Goal: Task Accomplishment & Management: Manage account settings

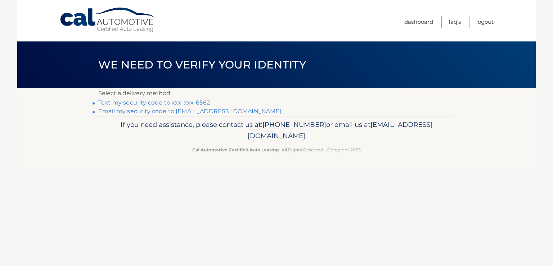
click at [188, 104] on link "Text my security code to xxx-xxx-6562" at bounding box center [154, 102] width 112 height 7
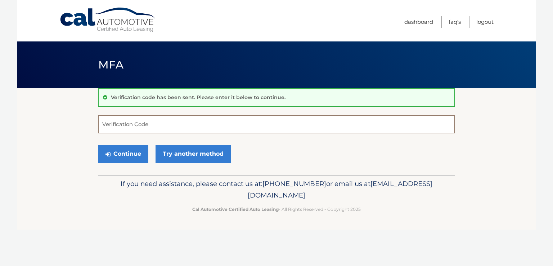
click at [154, 124] on input "Verification Code" at bounding box center [276, 124] width 356 height 18
type input "846654"
click at [130, 151] on button "Continue" at bounding box center [123, 154] width 50 height 18
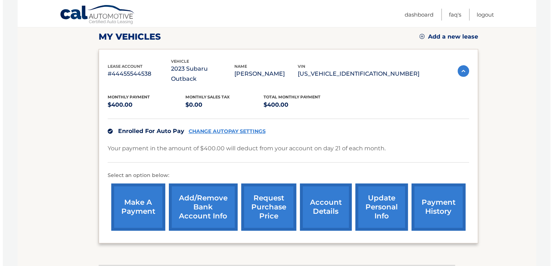
scroll to position [143, 0]
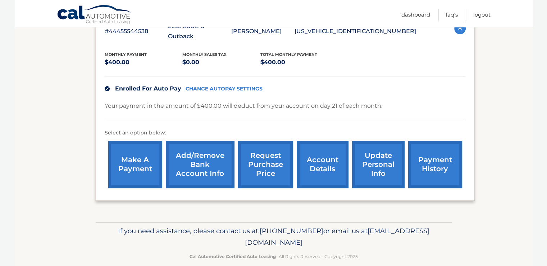
click at [263, 152] on link "request purchase price" at bounding box center [265, 164] width 55 height 47
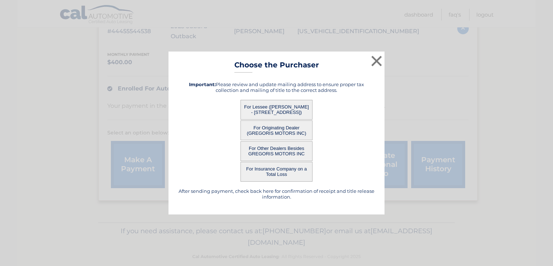
click at [269, 107] on button "For Lessee ([PERSON_NAME] - [STREET_ADDRESS])" at bounding box center [276, 110] width 72 height 20
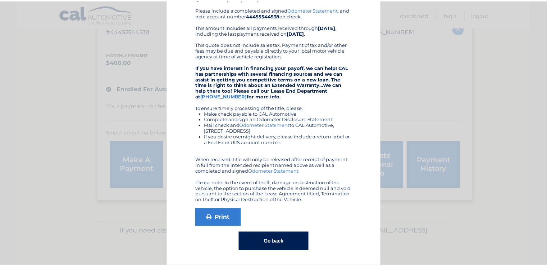
scroll to position [0, 0]
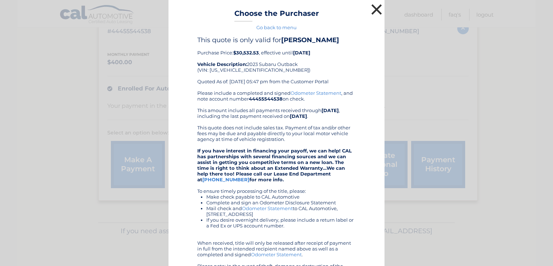
click at [370, 8] on button "×" at bounding box center [376, 9] width 14 height 14
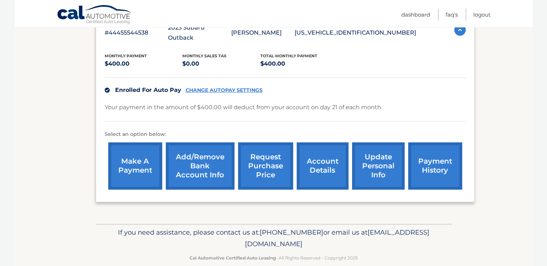
scroll to position [143, 0]
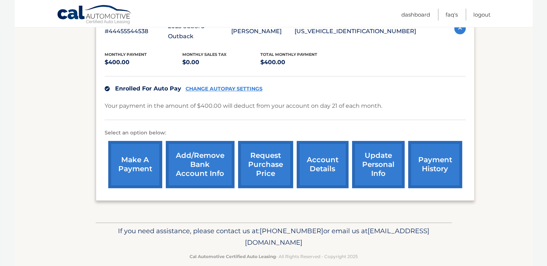
click at [328, 152] on link "account details" at bounding box center [323, 164] width 52 height 47
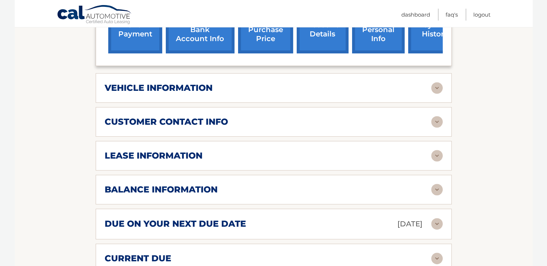
scroll to position [288, 0]
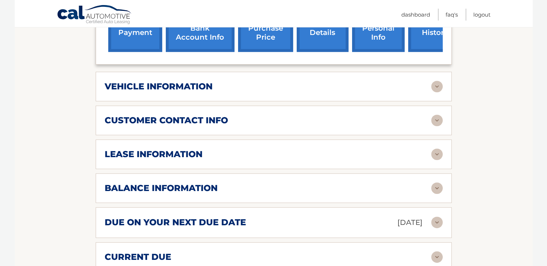
click at [438, 81] on img at bounding box center [438, 87] width 12 height 12
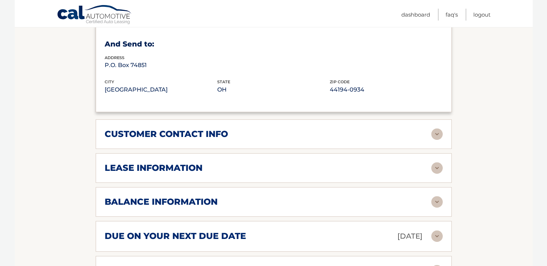
scroll to position [468, 0]
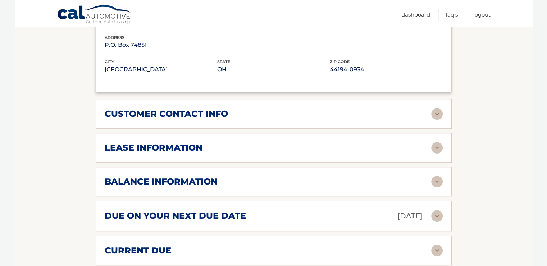
click at [438, 142] on img at bounding box center [438, 148] width 12 height 12
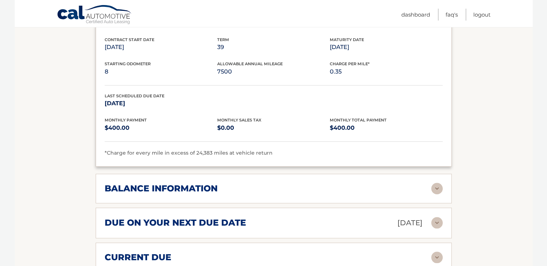
scroll to position [648, 0]
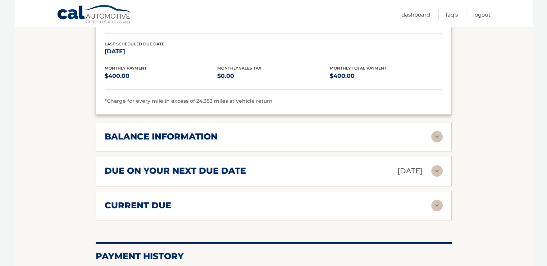
click at [436, 131] on img at bounding box center [438, 137] width 12 height 12
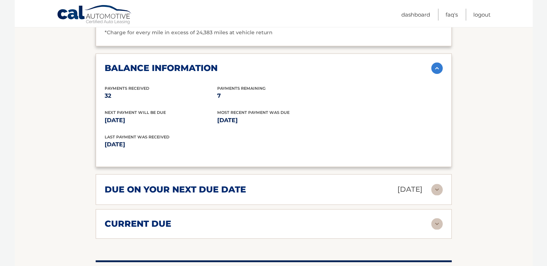
scroll to position [720, 0]
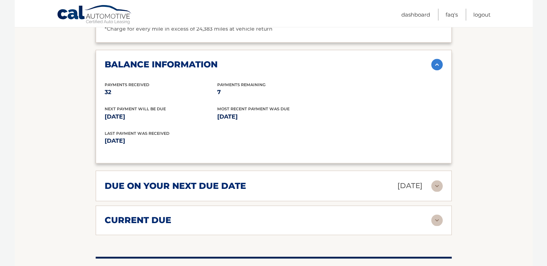
click at [437, 180] on img at bounding box center [438, 186] width 12 height 12
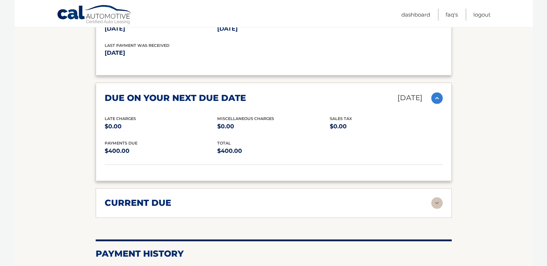
scroll to position [828, 0]
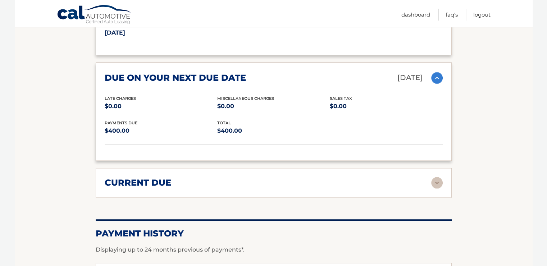
click at [435, 177] on img at bounding box center [438, 183] width 12 height 12
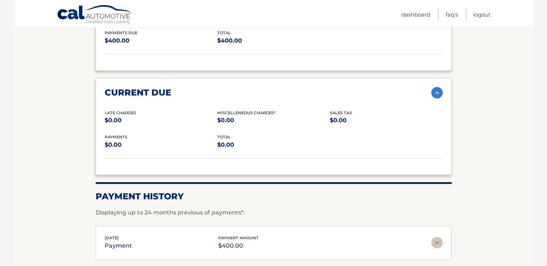
scroll to position [936, 0]
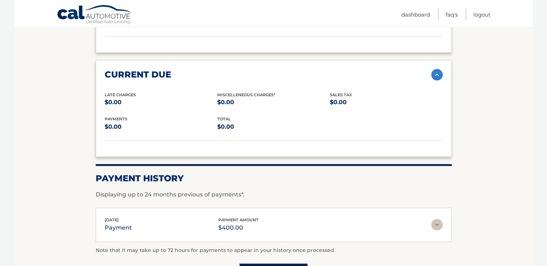
click at [435, 218] on img at bounding box center [438, 224] width 12 height 12
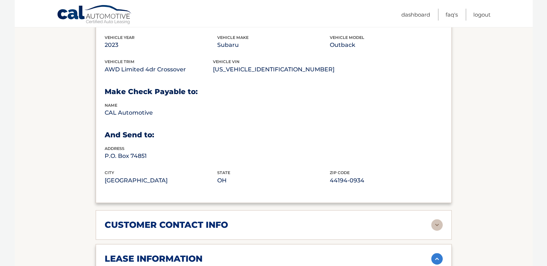
scroll to position [439, 0]
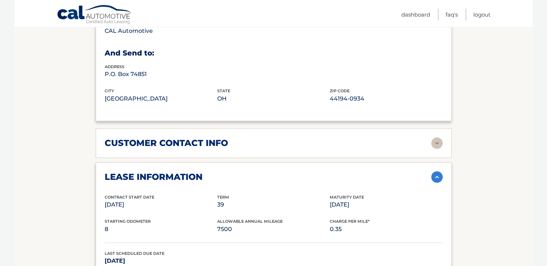
click at [439, 137] on img at bounding box center [438, 143] width 12 height 12
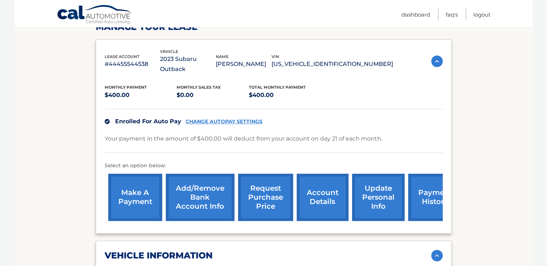
scroll to position [108, 0]
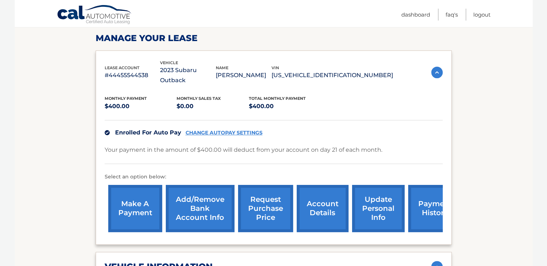
click at [272, 196] on link "request purchase price" at bounding box center [265, 208] width 55 height 47
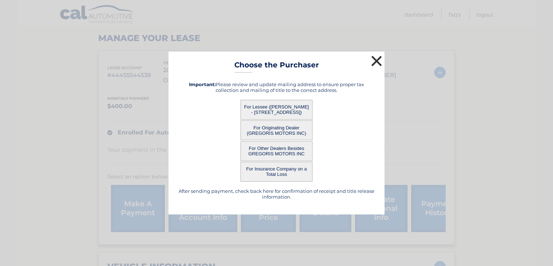
click at [372, 61] on button "×" at bounding box center [376, 61] width 14 height 14
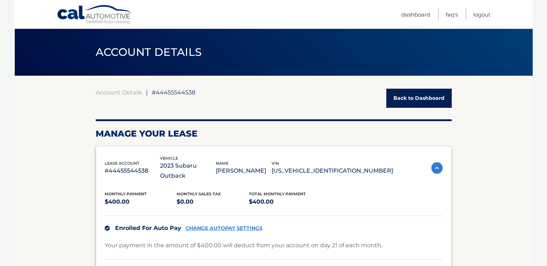
scroll to position [0, 0]
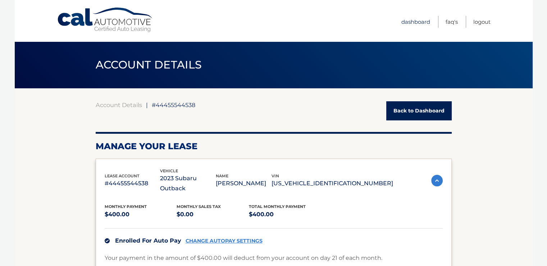
click at [419, 22] on link "Dashboard" at bounding box center [416, 22] width 29 height 12
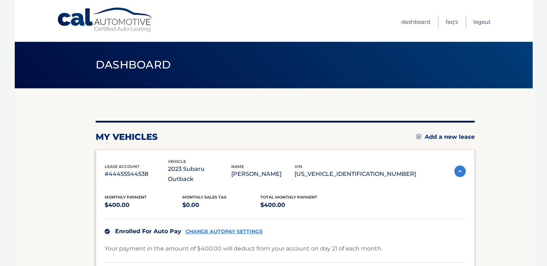
click at [480, 22] on link "Logout" at bounding box center [482, 22] width 17 height 12
